Goal: Information Seeking & Learning: Understand process/instructions

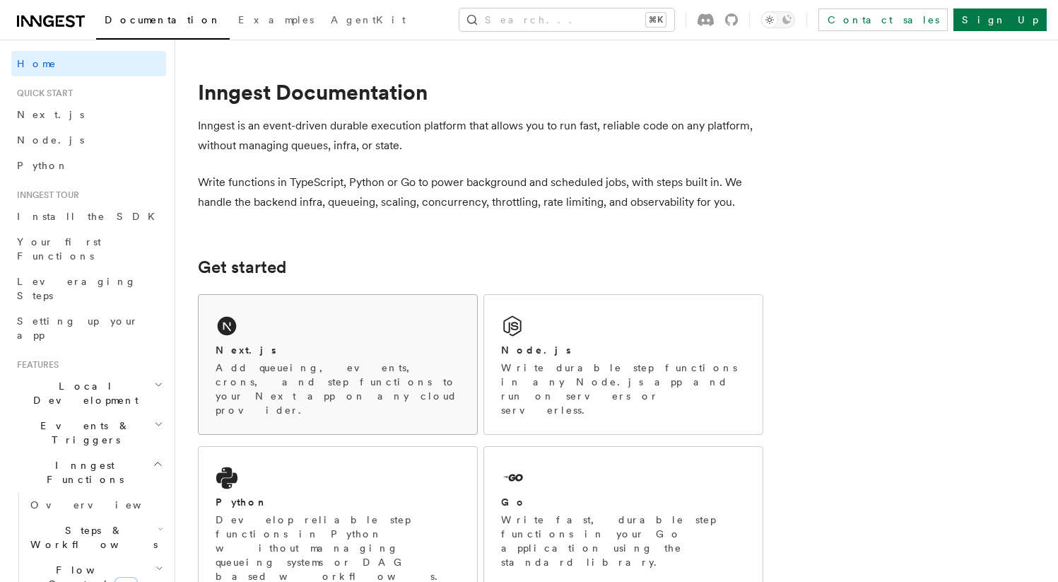
click at [274, 348] on div "Next.js" at bounding box center [338, 350] width 245 height 15
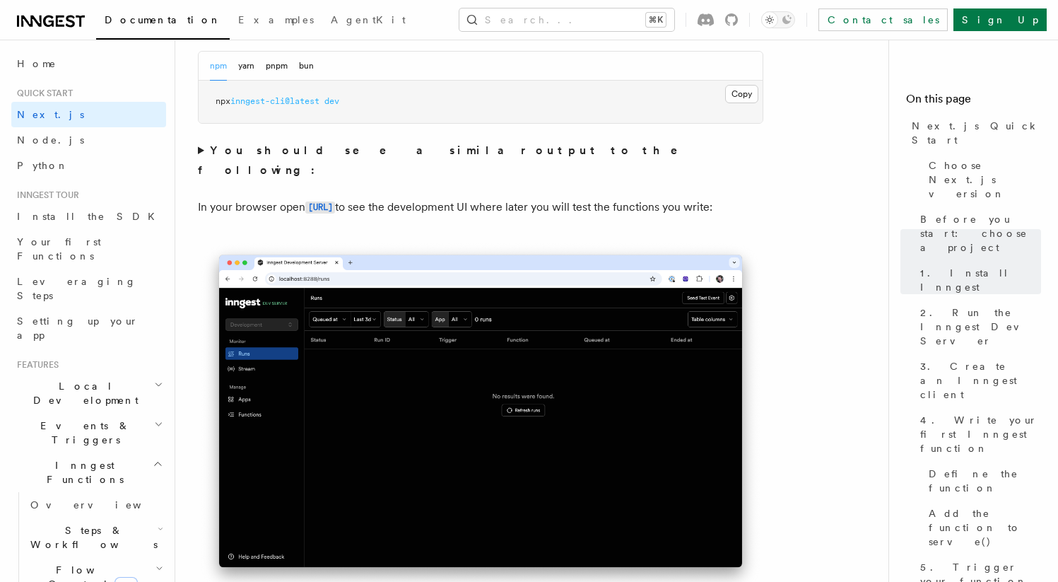
scroll to position [931, 0]
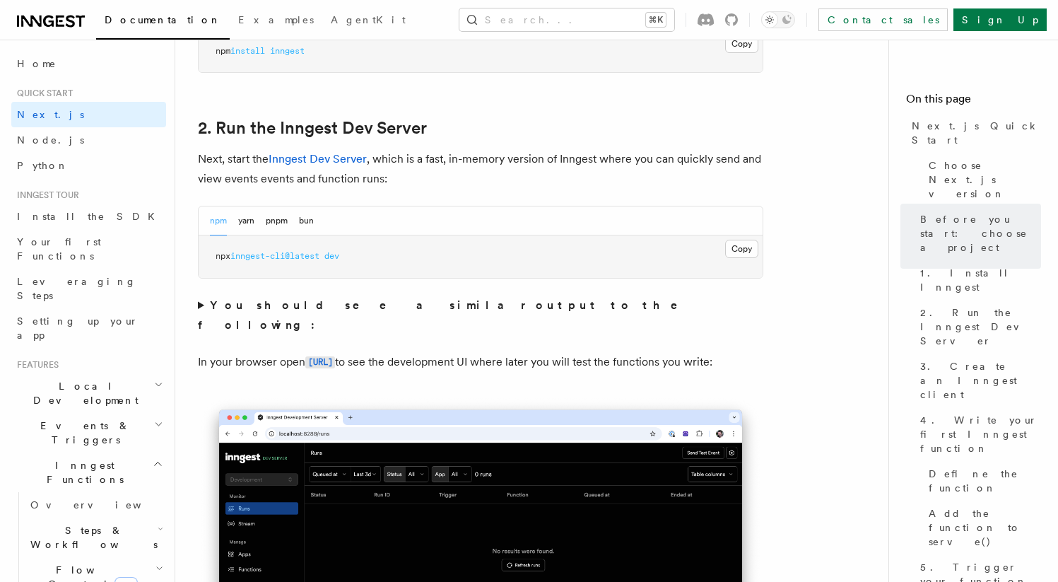
click at [312, 254] on span "inngest-cli@latest" at bounding box center [274, 256] width 89 height 10
copy div "npx inngest-cli@latest dev"
click at [276, 223] on button "pnpm" at bounding box center [277, 220] width 22 height 29
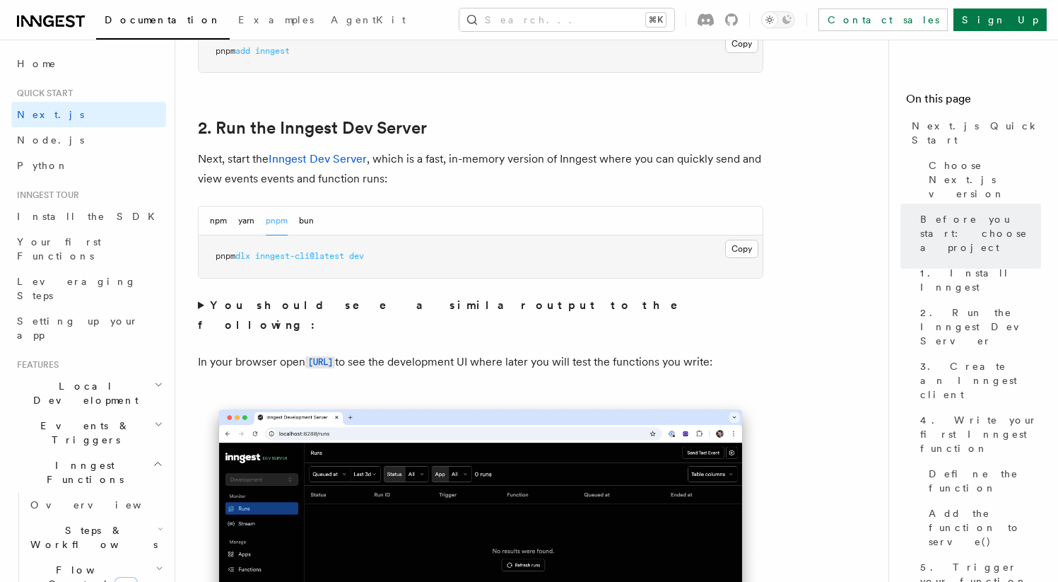
click at [284, 253] on span "inngest-cli@latest" at bounding box center [299, 256] width 89 height 10
click at [284, 254] on span "inngest-cli@latest" at bounding box center [299, 256] width 89 height 10
copy div "pnpm dlx inngest-cli@latest dev"
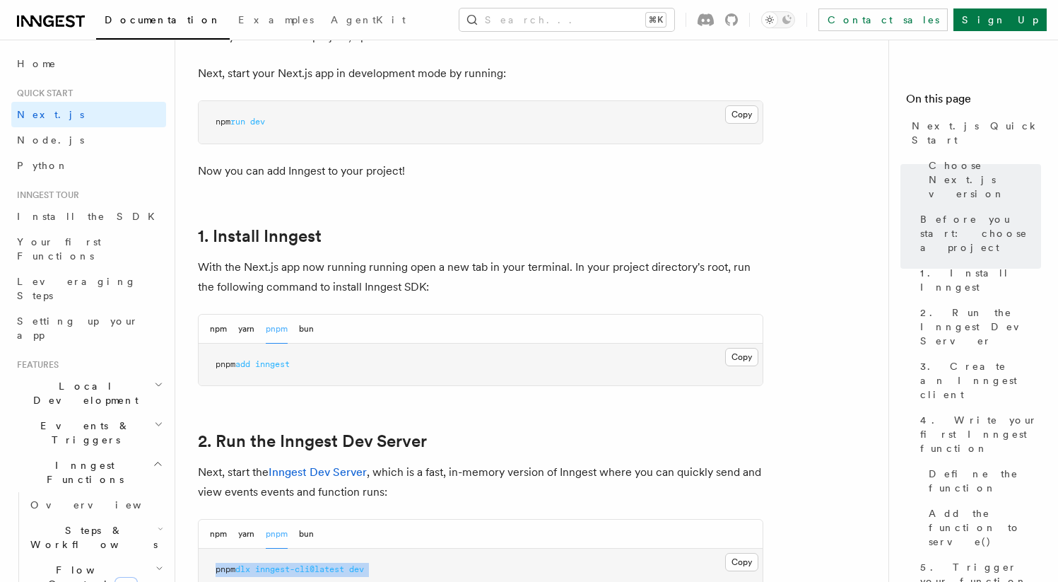
scroll to position [636, 0]
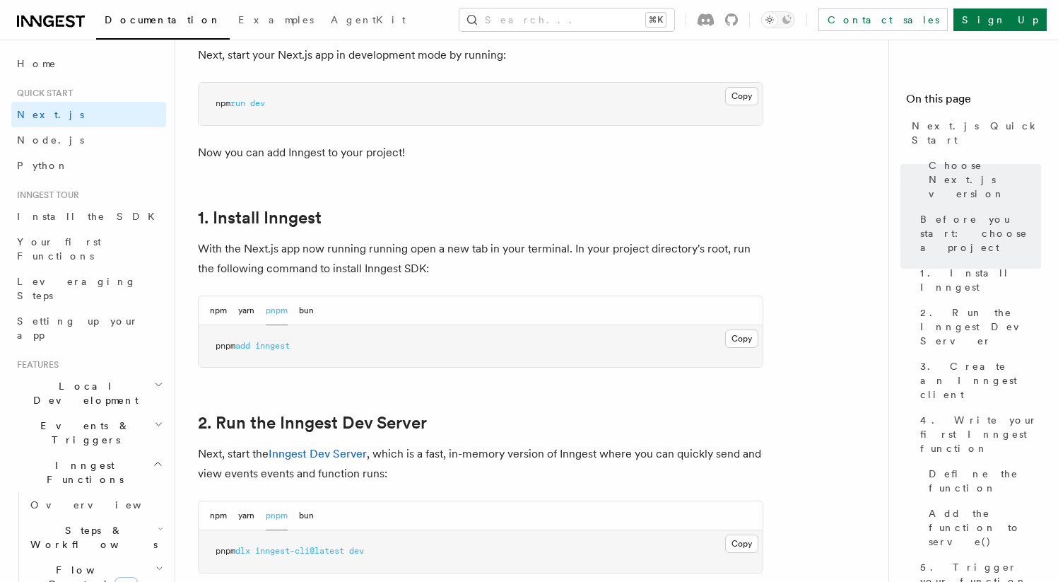
click at [264, 347] on span "inngest" at bounding box center [272, 346] width 35 height 10
copy article "pnpm add inngest"
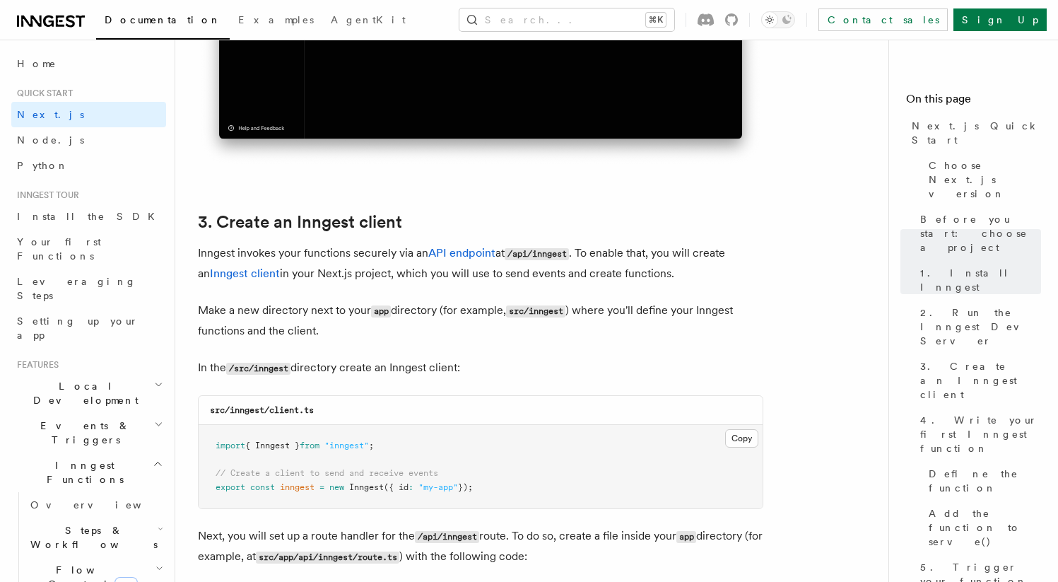
scroll to position [1515, 0]
click at [295, 411] on code "src/inngest/client.ts" at bounding box center [262, 409] width 104 height 10
copy code "client"
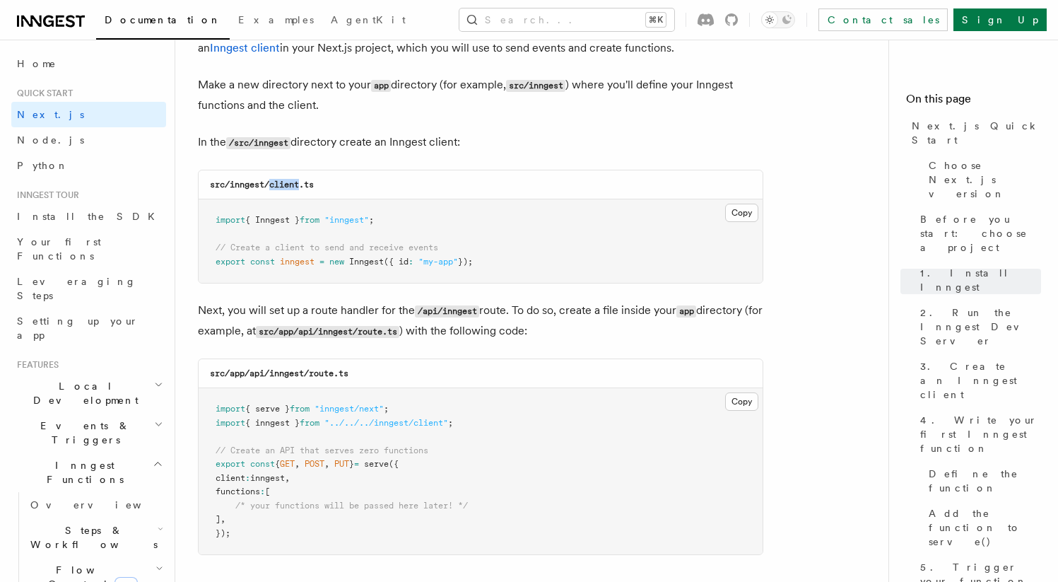
scroll to position [1739, 0]
click at [322, 377] on code "src/app/api/inngest/route.ts" at bounding box center [279, 373] width 139 height 10
copy code "route"
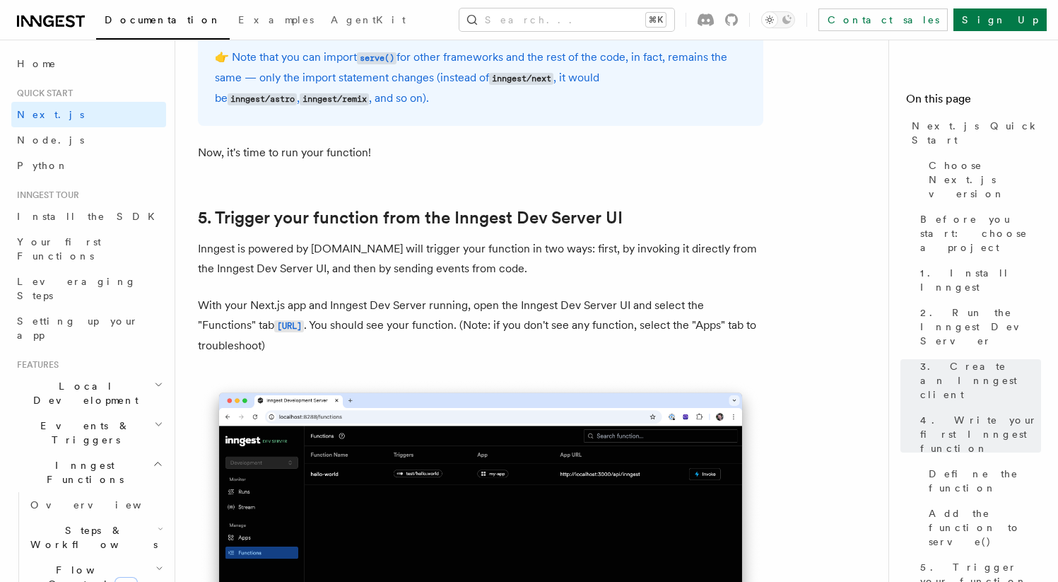
scroll to position [3193, 0]
